Goal: Find specific page/section: Find specific page/section

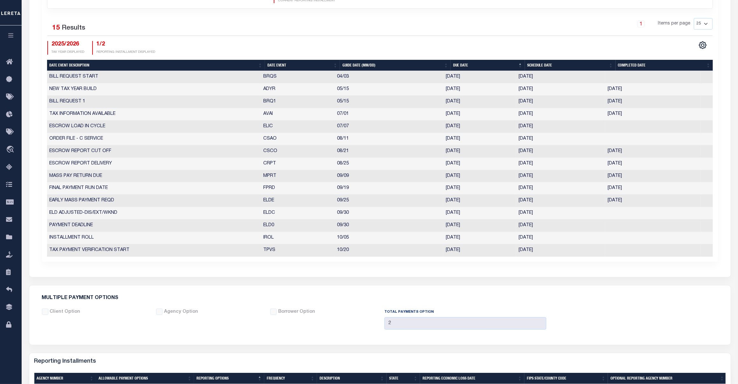
scroll to position [230, 0]
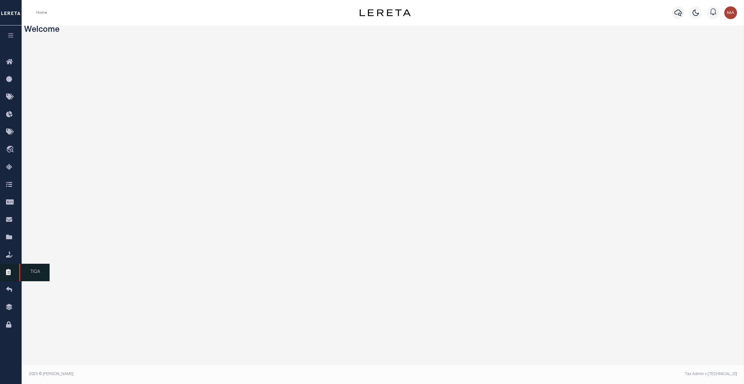
click at [11, 276] on icon at bounding box center [11, 272] width 10 height 8
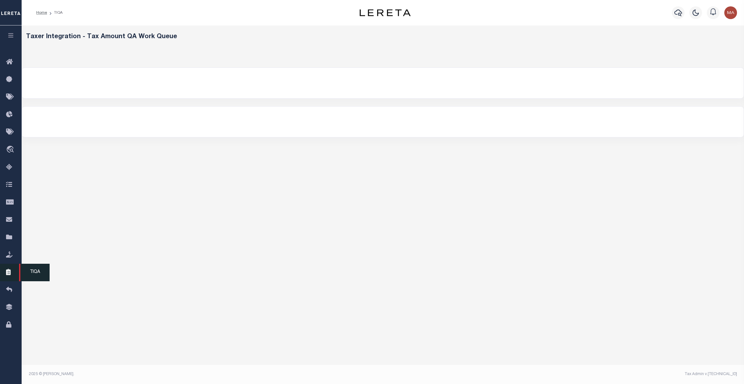
select select "200"
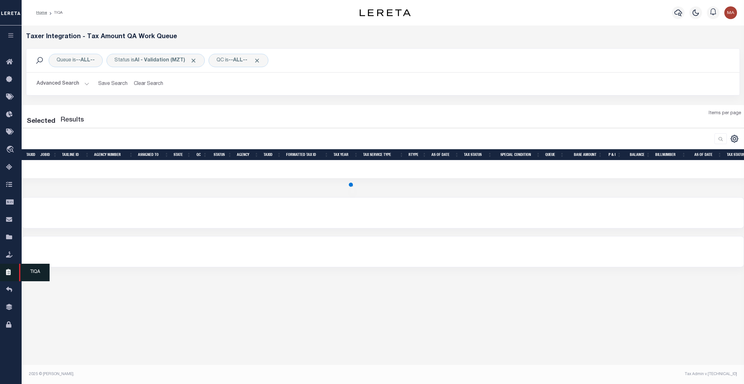
select select "200"
